Goal: Task Accomplishment & Management: Manage account settings

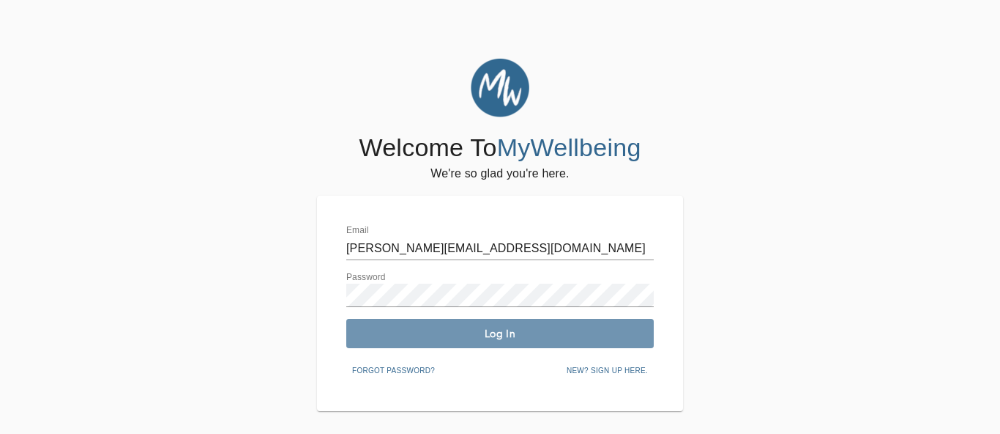
click at [529, 338] on span "Log In" at bounding box center [500, 334] width 296 height 14
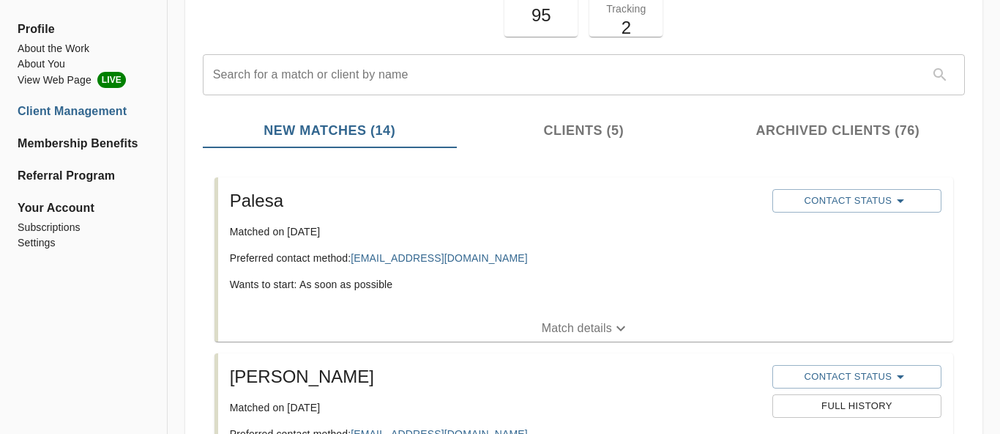
scroll to position [146, 0]
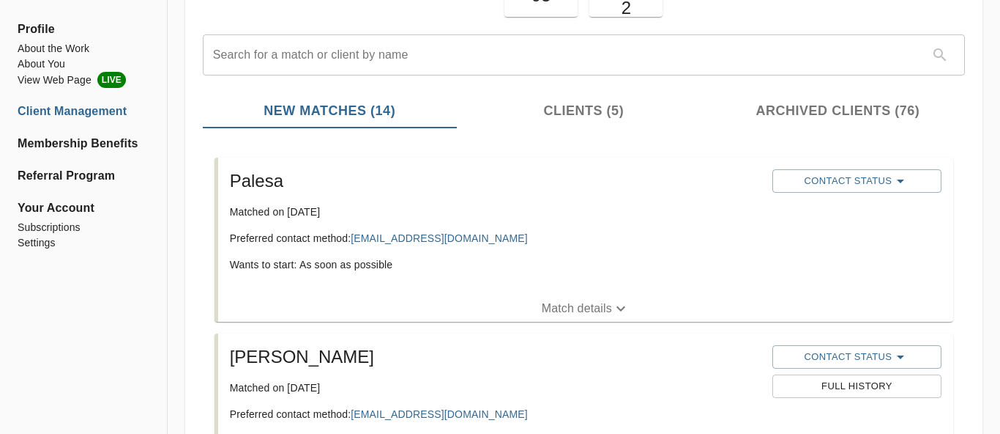
click at [562, 310] on p "Match details" at bounding box center [577, 309] width 70 height 18
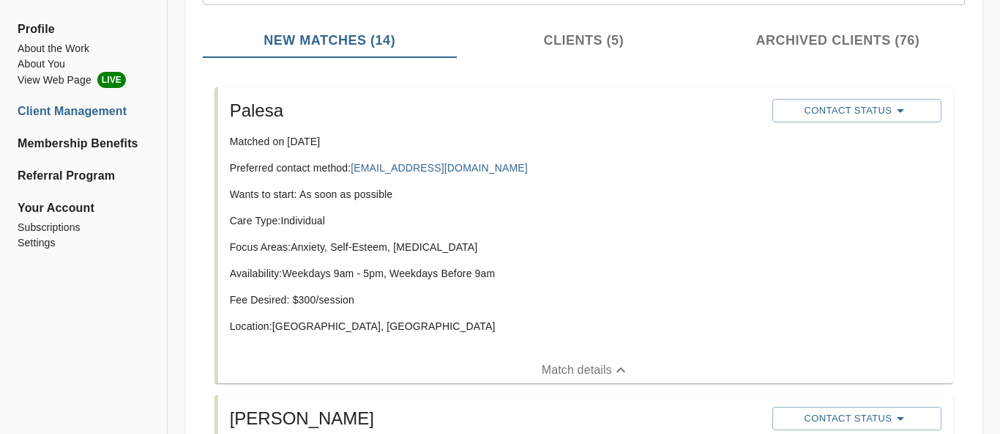
scroll to position [208, 0]
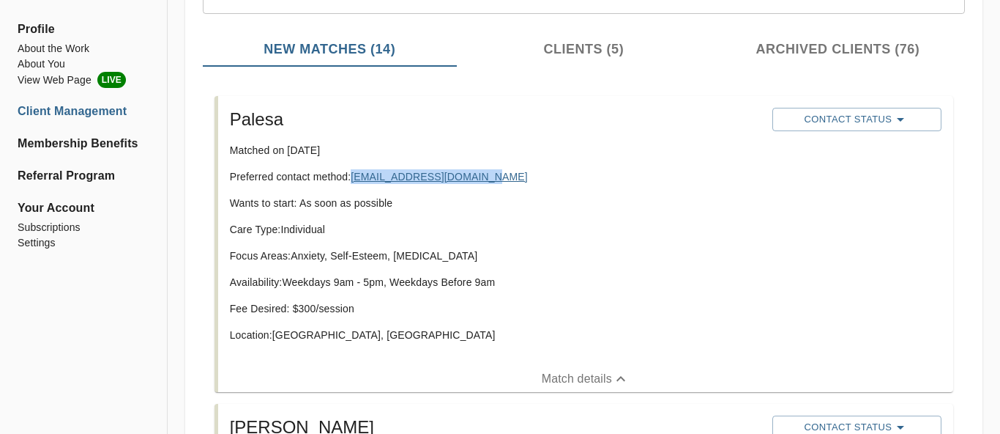
drag, startPoint x: 479, startPoint y: 178, endPoint x: 355, endPoint y: 176, distance: 123.8
copy link "[EMAIL_ADDRESS][DOMAIN_NAME]"
click at [883, 117] on span "Contact Status" at bounding box center [857, 120] width 155 height 18
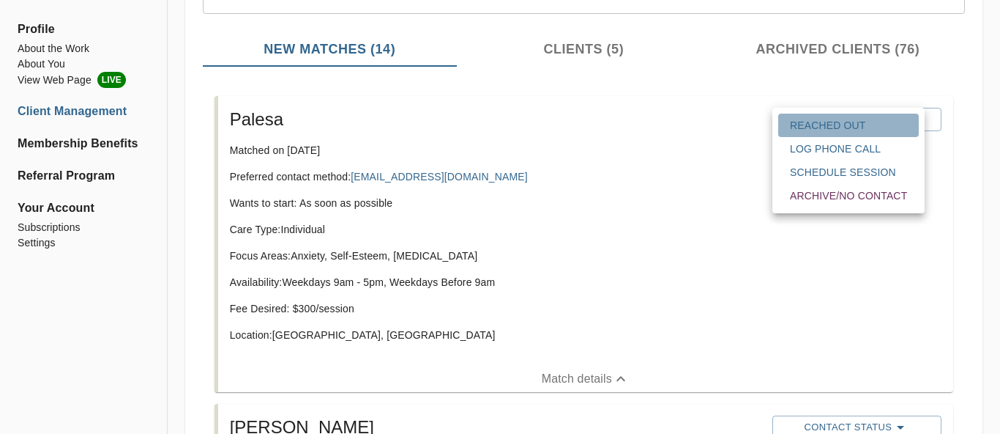
click at [857, 123] on span "Reached Out" at bounding box center [848, 125] width 117 height 15
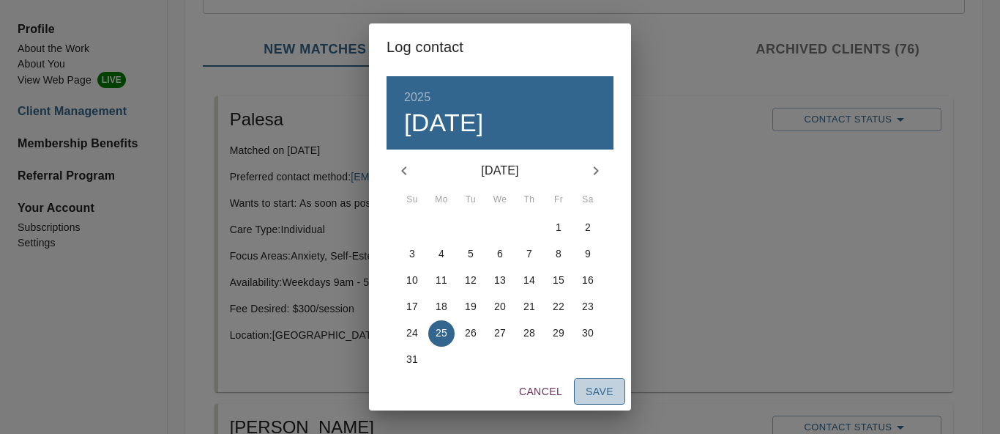
click at [605, 386] on span "Save" at bounding box center [600, 391] width 28 height 18
